Goal: Book appointment/travel/reservation

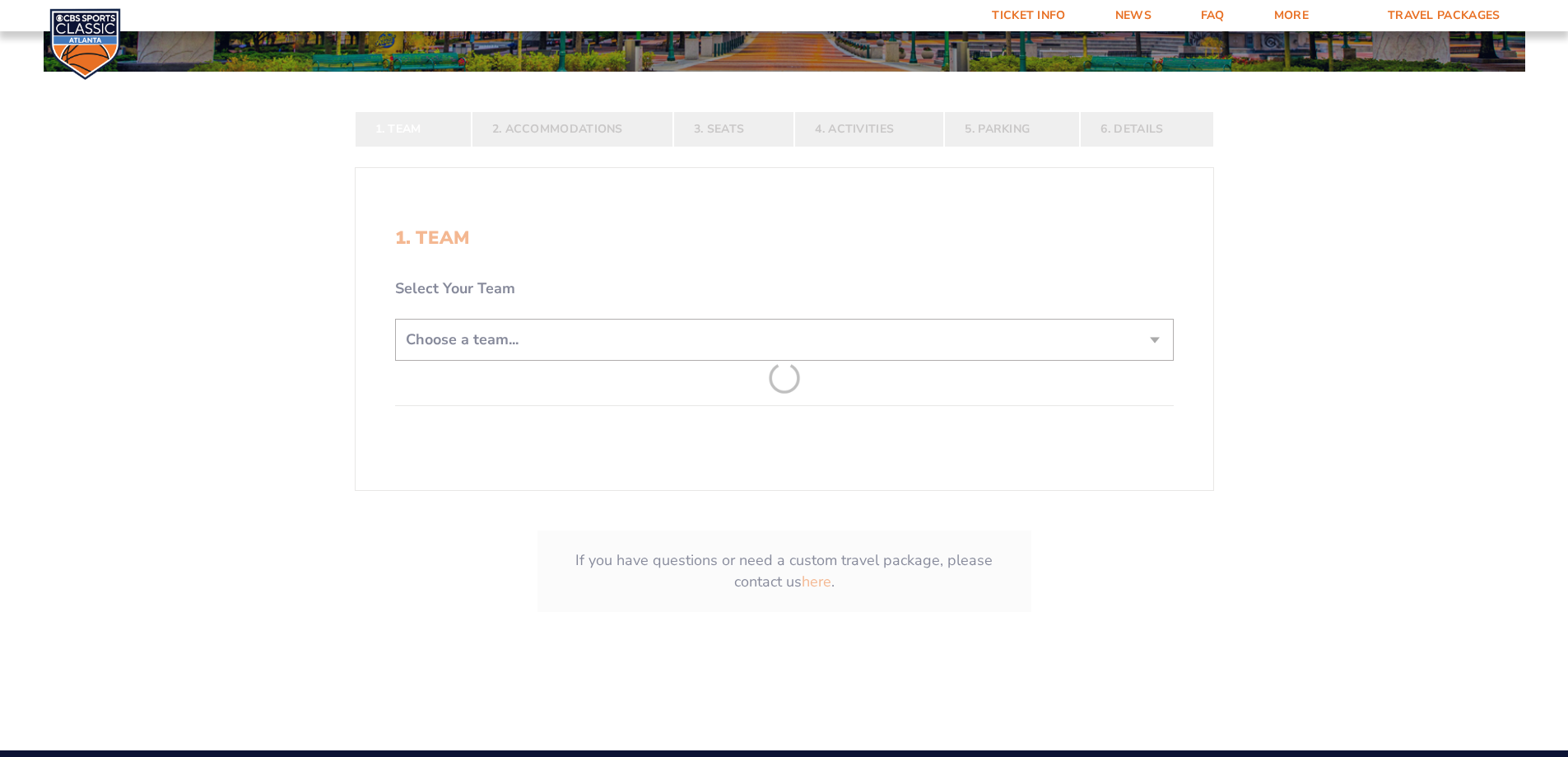
scroll to position [330, 0]
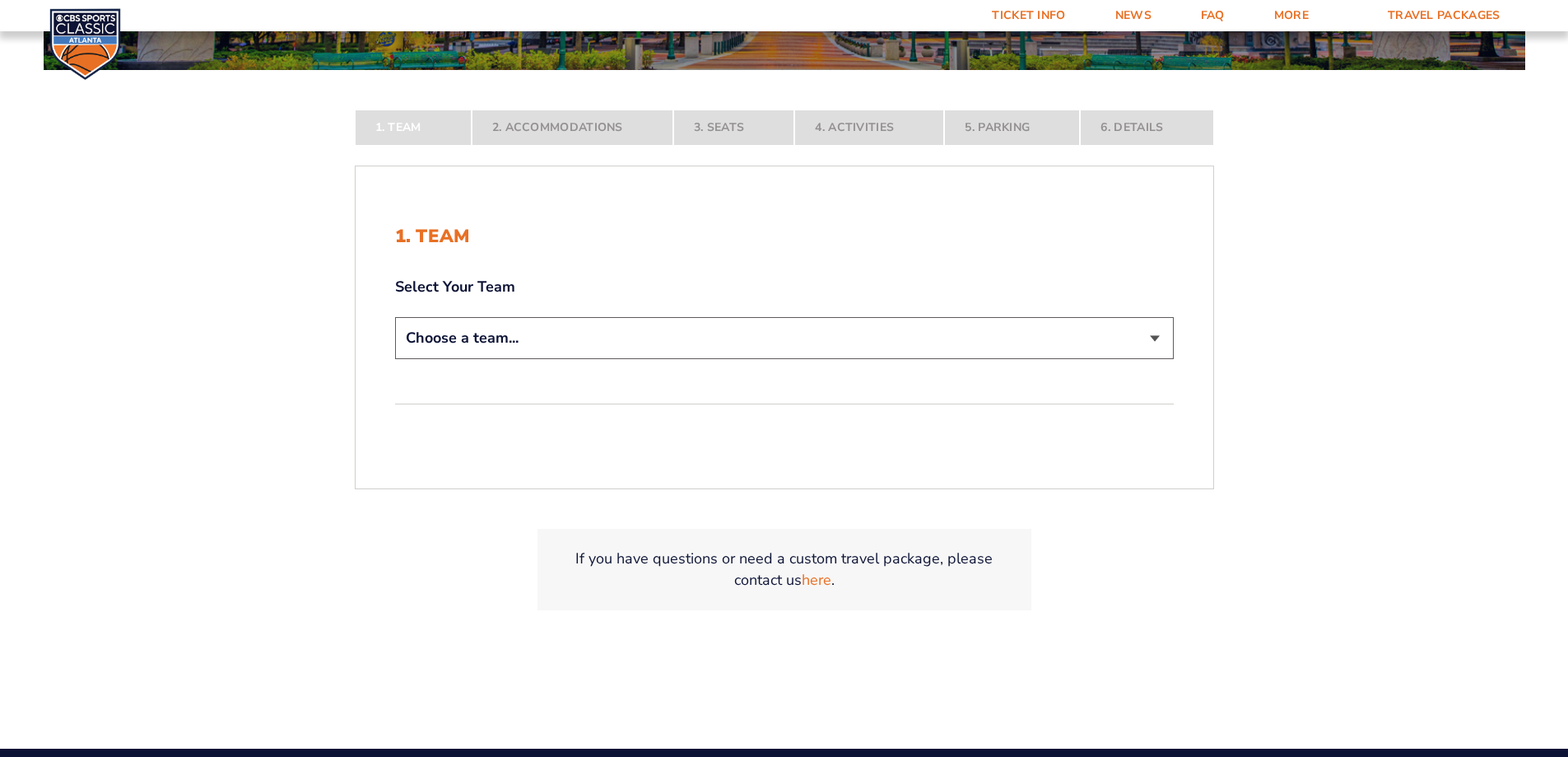
click at [1158, 337] on select "Choose a team... [US_STATE] Wildcats [US_STATE] State Buckeyes [US_STATE] Tar H…" at bounding box center [784, 338] width 779 height 42
select select "12756"
click at [395, 359] on select "Choose a team... [US_STATE] Wildcats [US_STATE] State Buckeyes [US_STATE] Tar H…" at bounding box center [784, 338] width 779 height 42
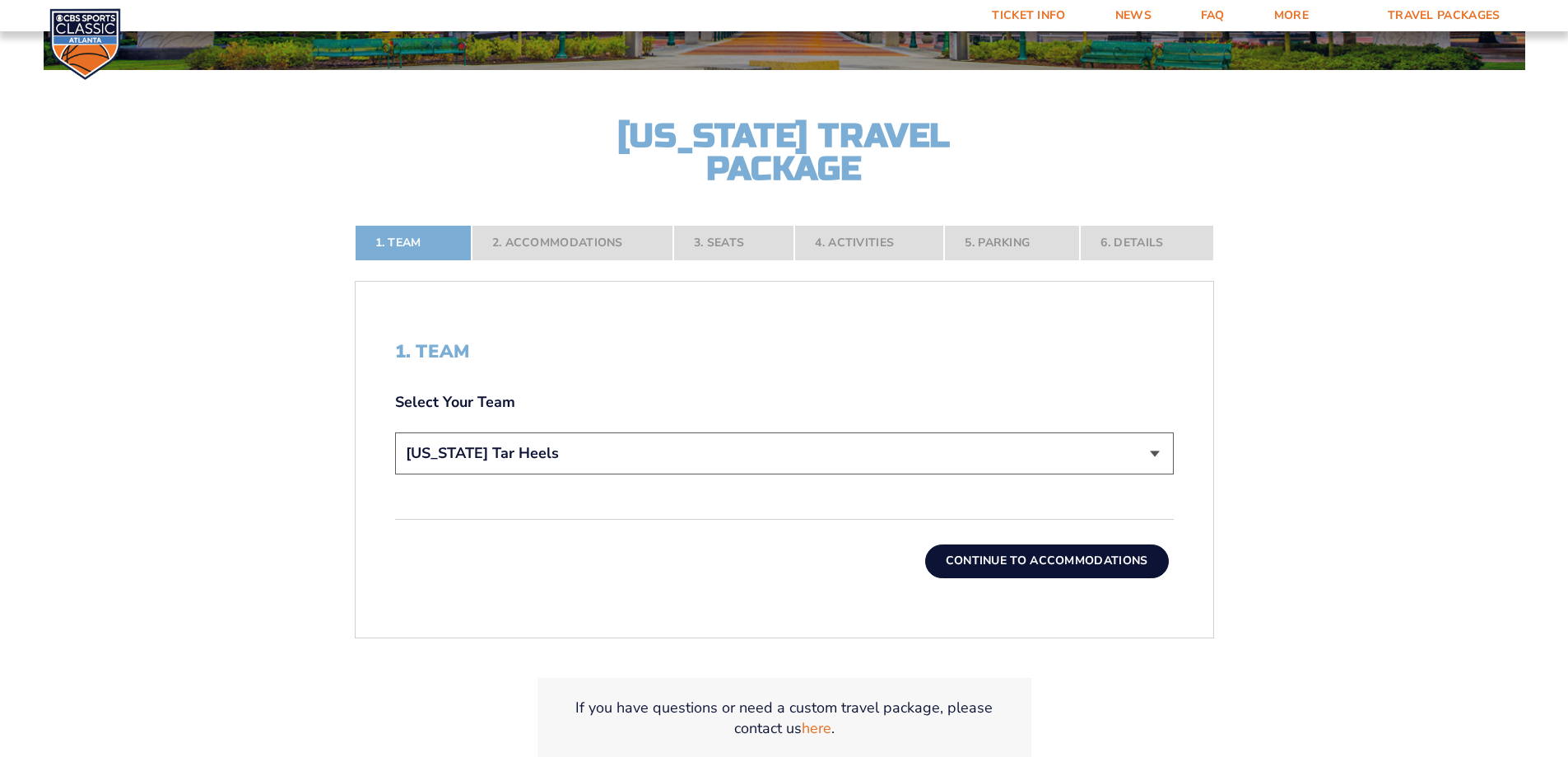
click at [1017, 563] on button "Continue To Accommodations" at bounding box center [1047, 561] width 244 height 33
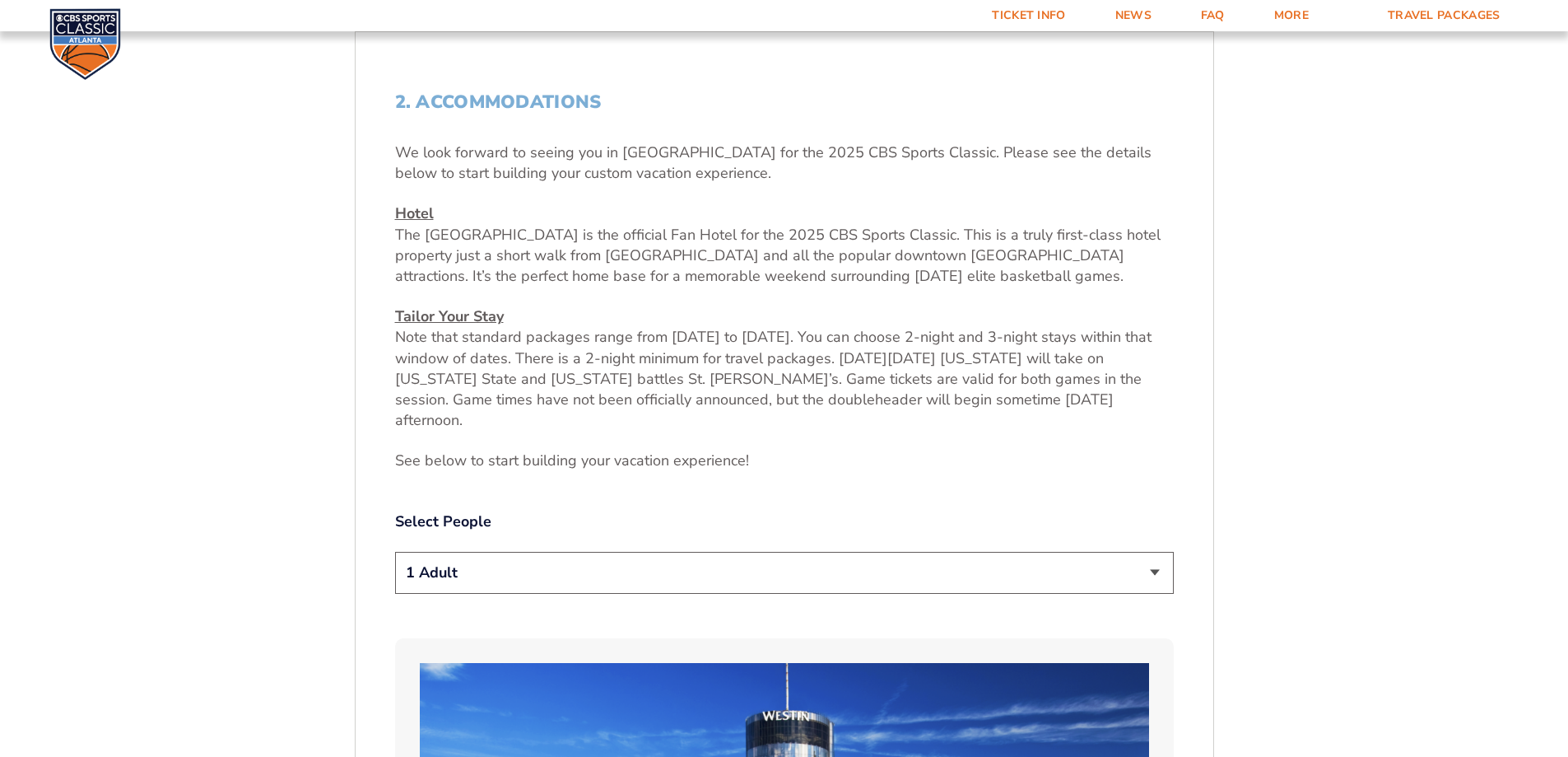
scroll to position [770, 0]
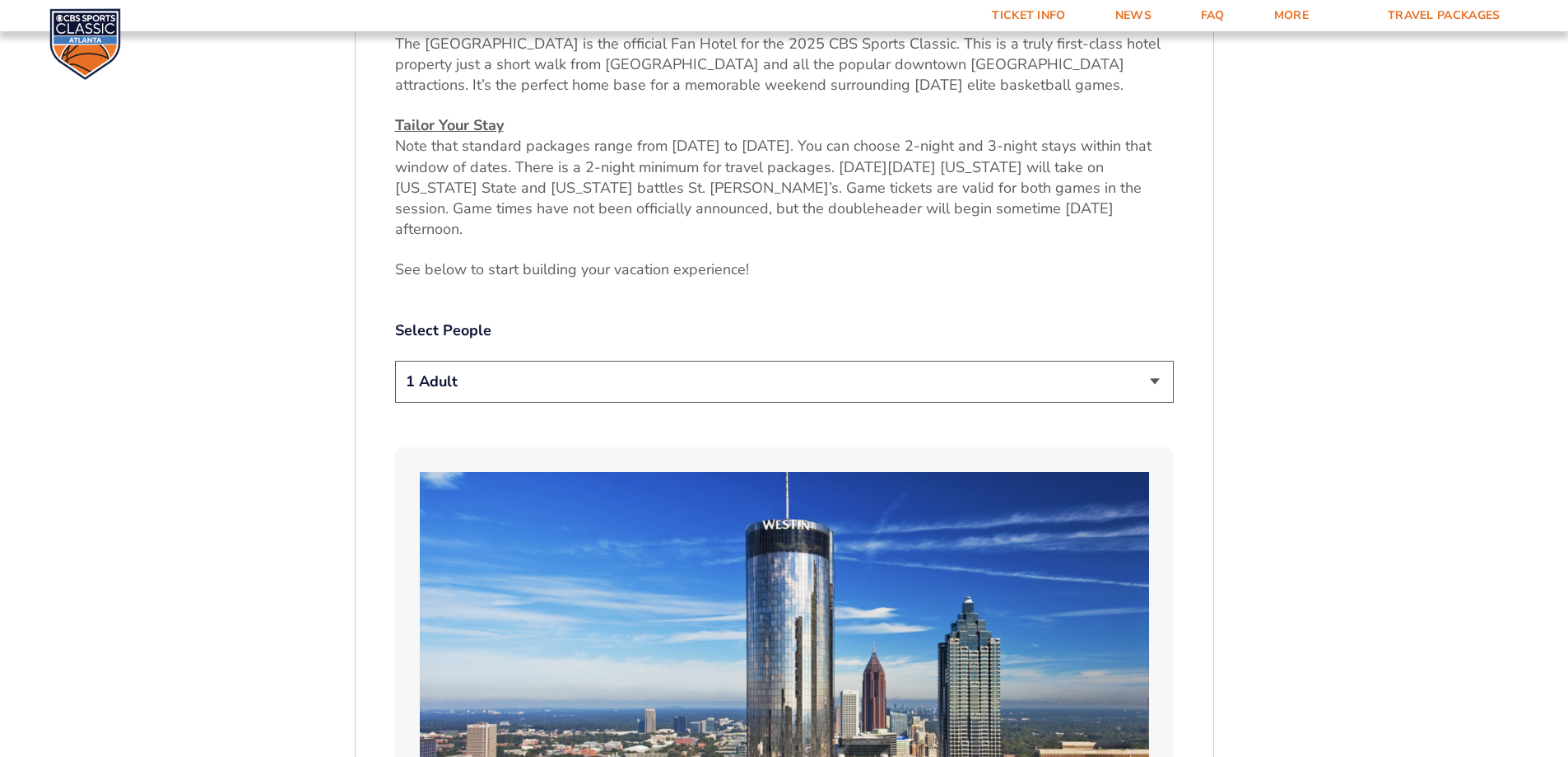
click at [1163, 366] on select "1 Adult 2 Adults 3 Adults 4 Adults 2 Adults + 1 Child 2 Adults + 2 Children 2 A…" at bounding box center [784, 381] width 779 height 42
select select "2 Adults"
click at [395, 360] on select "1 Adult 2 Adults 3 Adults 4 Adults 2 Adults + 1 Child 2 Adults + 2 Children 2 A…" at bounding box center [784, 381] width 779 height 42
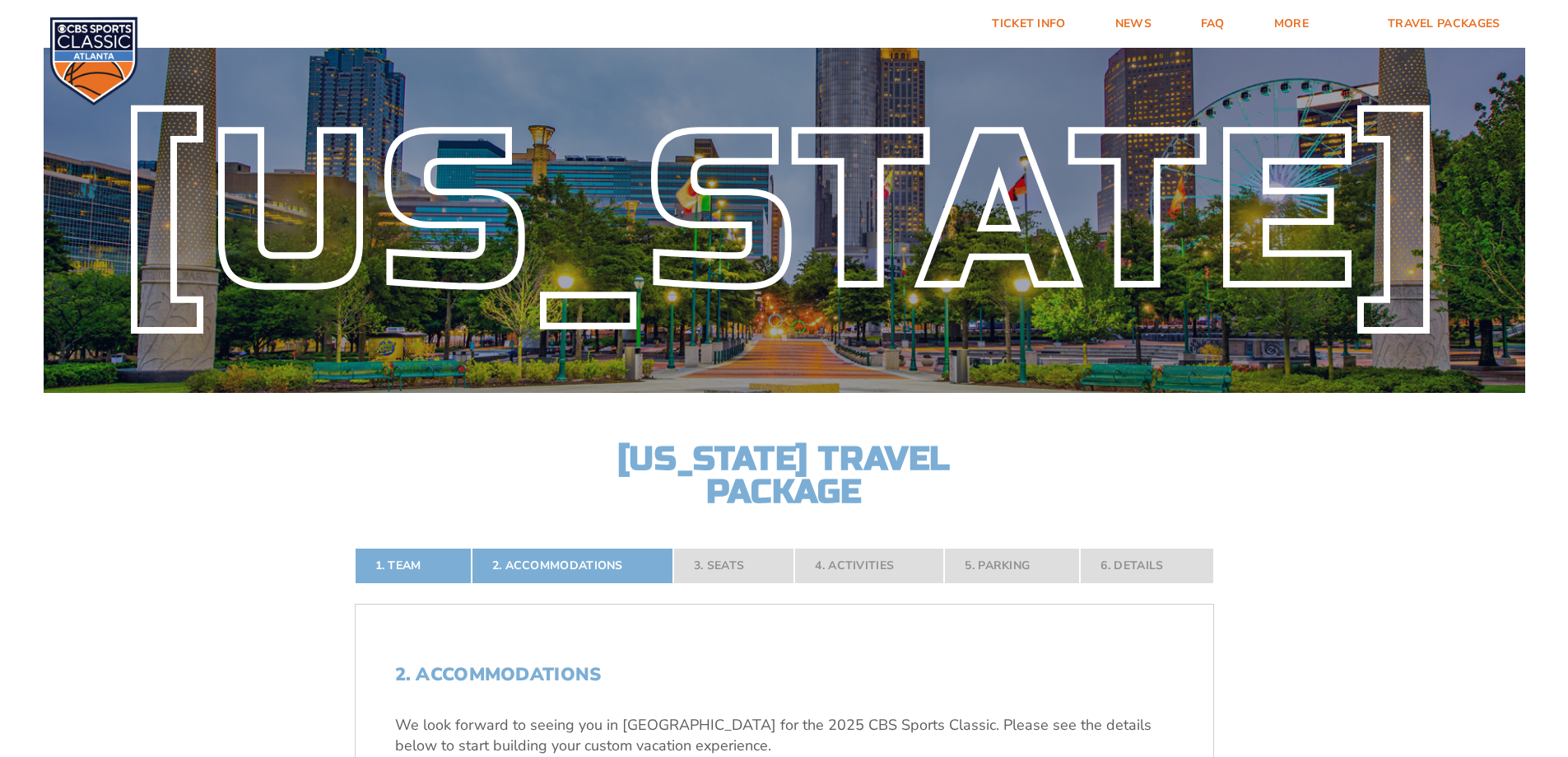
scroll to position [0, 0]
